Goal: Information Seeking & Learning: Learn about a topic

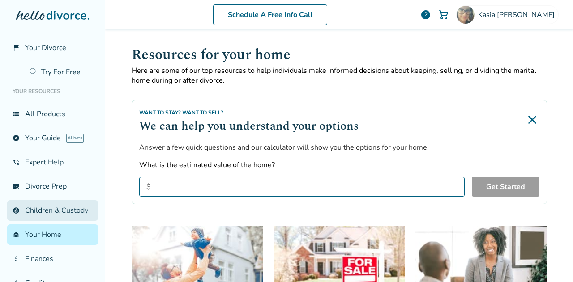
scroll to position [407, 0]
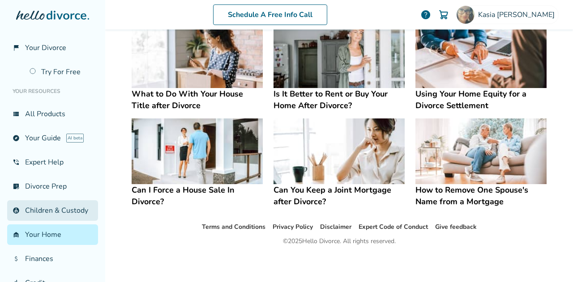
click at [45, 218] on link "account_child Children & Custody" at bounding box center [52, 211] width 91 height 21
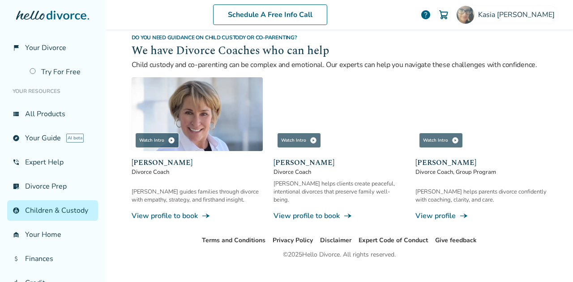
scroll to position [508, 0]
